Goal: Information Seeking & Learning: Find specific fact

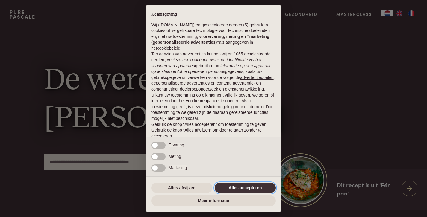
click at [238, 189] on button "Alles accepteren" at bounding box center [245, 188] width 61 height 11
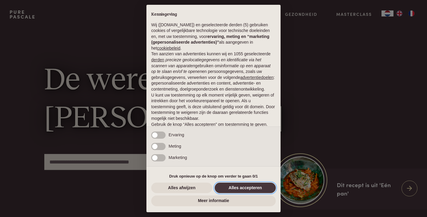
click at [238, 188] on button "Alles accepteren" at bounding box center [245, 188] width 61 height 11
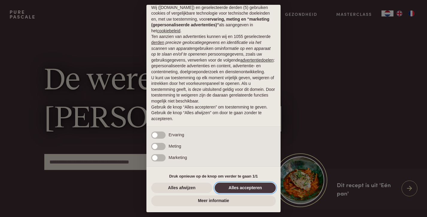
click at [238, 188] on button "Alles accepteren" at bounding box center [245, 188] width 61 height 11
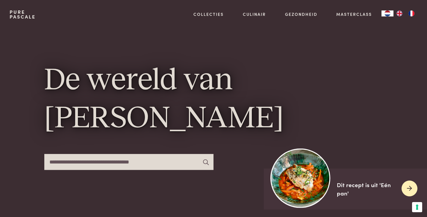
click at [294, 184] on img at bounding box center [301, 179] width 60 height 60
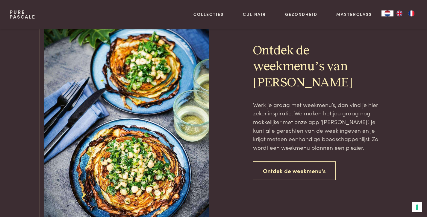
scroll to position [1358, 0]
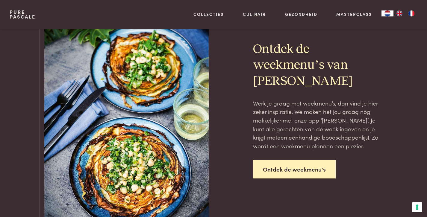
click at [297, 160] on link "Ontdek de weekmenu's" at bounding box center [294, 169] width 83 height 19
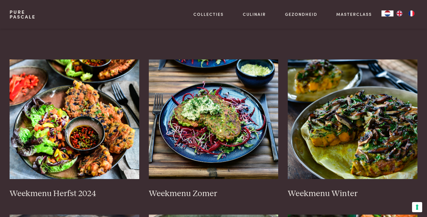
scroll to position [106, 0]
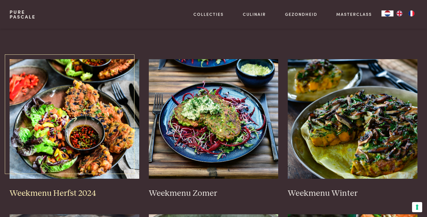
click at [79, 98] on img at bounding box center [75, 119] width 130 height 120
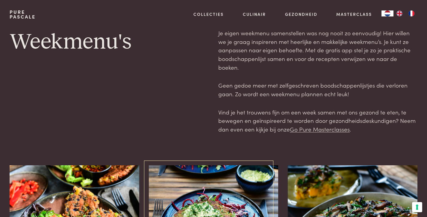
scroll to position [0, 0]
click at [18, 13] on link "Pure Pascale" at bounding box center [23, 15] width 26 height 10
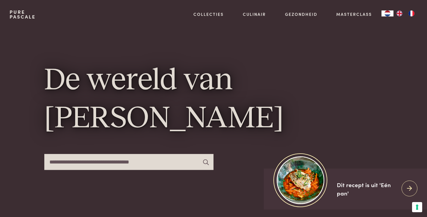
type input "*"
type input "**********"
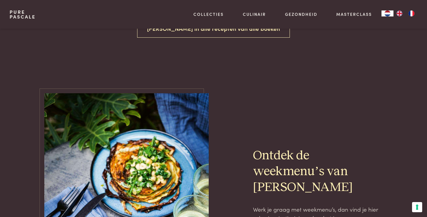
scroll to position [149, 0]
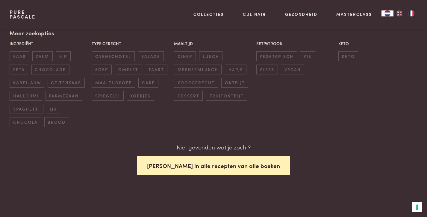
click at [205, 164] on button "Zoek in alle recepten van alle boeken" at bounding box center [213, 166] width 153 height 19
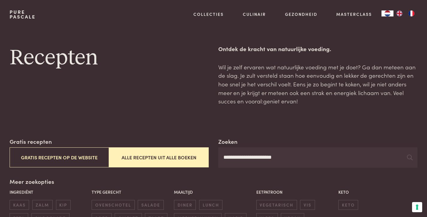
click at [178, 137] on div "Gratis recepten Gratis recepten op de website Alle recepten uit alle boeken" at bounding box center [109, 152] width 199 height 31
click at [286, 157] on input "**********" at bounding box center [317, 158] width 199 height 20
click at [409, 155] on icon at bounding box center [410, 158] width 6 height 6
click at [154, 157] on button "Alle recepten uit alle boeken" at bounding box center [159, 158] width 100 height 20
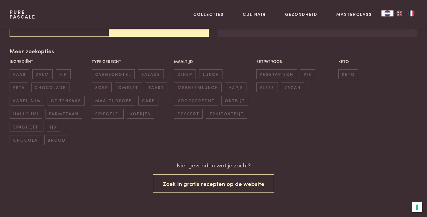
scroll to position [131, 0]
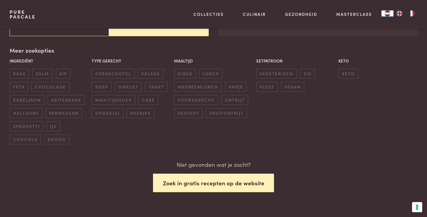
click at [202, 179] on button "Zoek in gratis recepten op de website" at bounding box center [213, 183] width 121 height 19
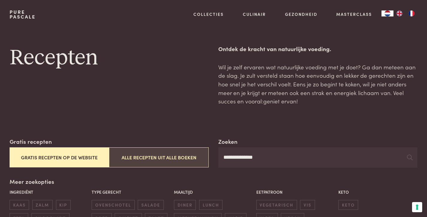
drag, startPoint x: 261, startPoint y: 158, endPoint x: 192, endPoint y: 159, distance: 69.2
click at [192, 159] on div "**********" at bounding box center [214, 152] width 408 height 31
type input "*********"
click at [124, 157] on button "Alle recepten uit alle boeken" at bounding box center [159, 158] width 100 height 20
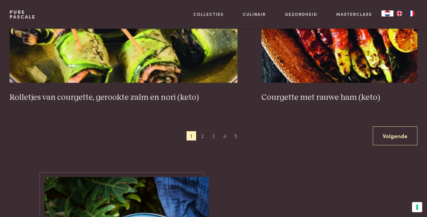
scroll to position [1198, 0]
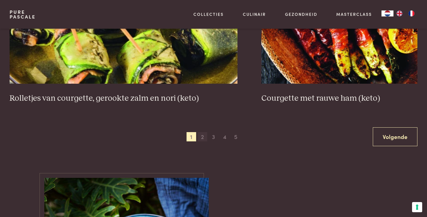
click at [203, 132] on span "2" at bounding box center [203, 137] width 10 height 10
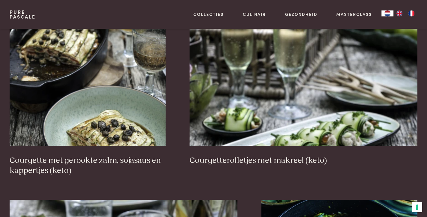
scroll to position [440, 0]
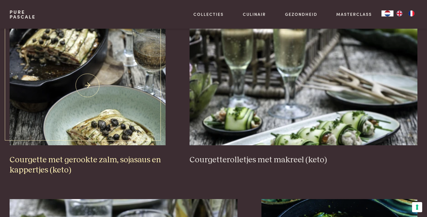
click at [111, 125] on img at bounding box center [88, 86] width 156 height 120
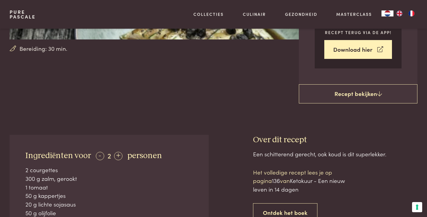
scroll to position [169, 0]
